Goal: Information Seeking & Learning: Learn about a topic

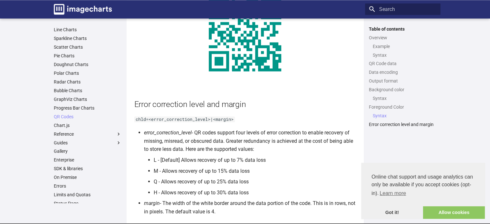
scroll to position [1160, 0]
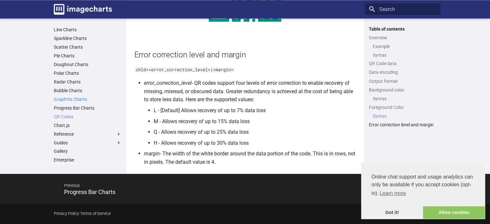
click at [71, 100] on link "GraphViz Charts" at bounding box center [88, 99] width 68 height 6
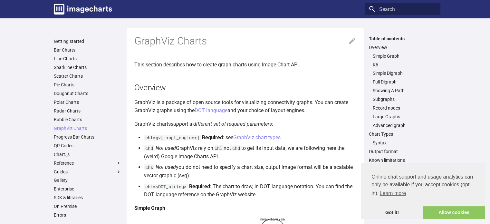
scroll to position [196, 0]
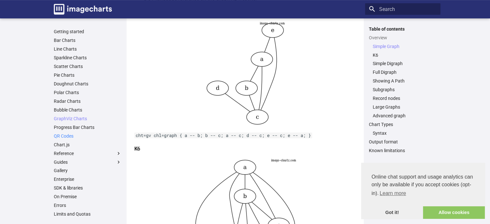
click at [62, 135] on link "QR Codes" at bounding box center [88, 136] width 68 height 6
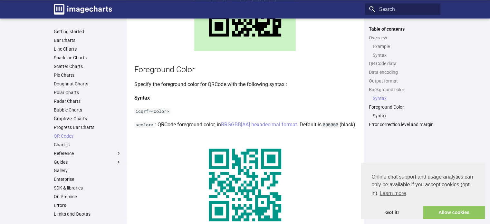
scroll to position [942, 0]
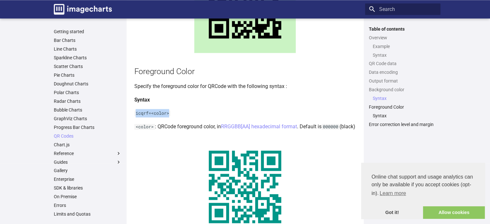
drag, startPoint x: 135, startPoint y: 121, endPoint x: 170, endPoint y: 119, distance: 34.2
click at [170, 116] on code "icqrf=<color>" at bounding box center [152, 113] width 36 height 6
copy code "icqrf=<color>"
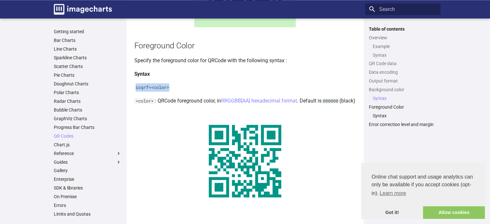
scroll to position [973, 0]
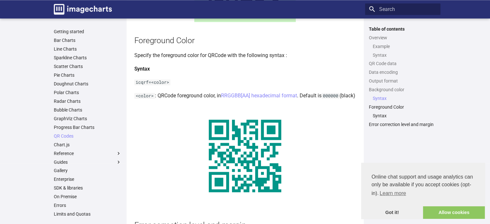
click at [339, 99] on code "000000" at bounding box center [331, 96] width 18 height 6
click at [232, 99] on link "RRGGBB[AA] hexadecimal format" at bounding box center [259, 95] width 76 height 6
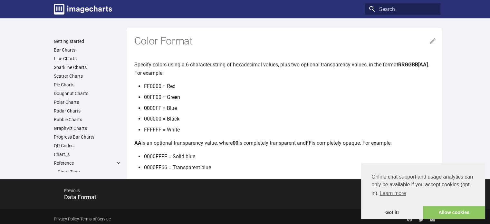
scroll to position [5, 0]
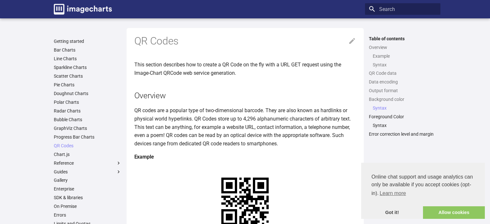
scroll to position [973, 0]
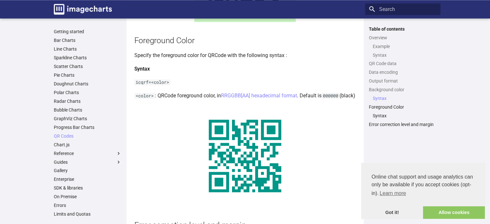
click at [137, 85] on code "icqrf=<color>" at bounding box center [152, 82] width 36 height 6
drag, startPoint x: 137, startPoint y: 88, endPoint x: 161, endPoint y: 86, distance: 24.0
drag, startPoint x: 135, startPoint y: 90, endPoint x: 170, endPoint y: 91, distance: 34.2
click at [170, 85] on code "icqrf=<color>" at bounding box center [152, 82] width 36 height 6
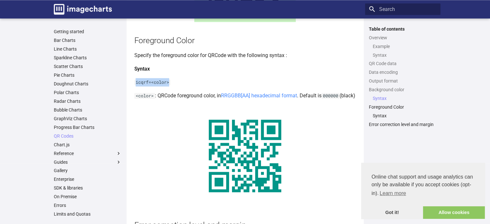
click at [246, 99] on link "RRGGBB[AA] hexadecimal format" at bounding box center [259, 95] width 76 height 6
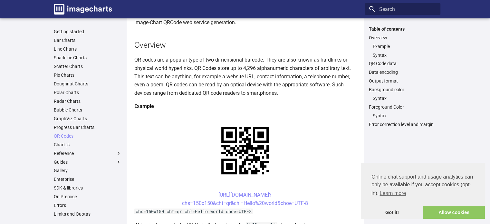
scroll to position [43, 0]
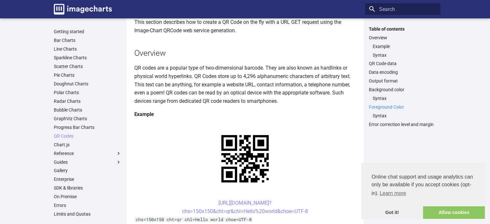
click at [381, 107] on link "Foreground Color" at bounding box center [403, 107] width 68 height 6
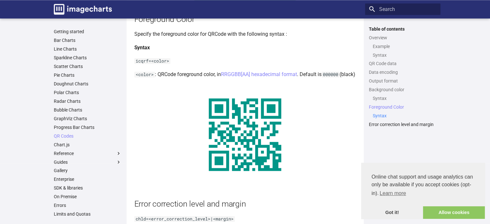
click at [380, 117] on link "Syntax" at bounding box center [405, 116] width 64 height 6
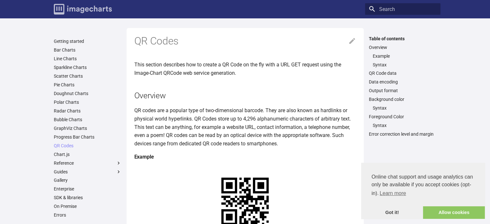
click at [66, 9] on img "Image-Charts documentation" at bounding box center [83, 9] width 58 height 11
click at [63, 42] on link "Getting started" at bounding box center [88, 41] width 68 height 6
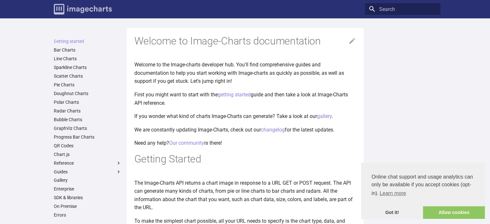
click at [93, 6] on img "Image-Charts documentation" at bounding box center [83, 9] width 58 height 11
